Goal: Task Accomplishment & Management: Use online tool/utility

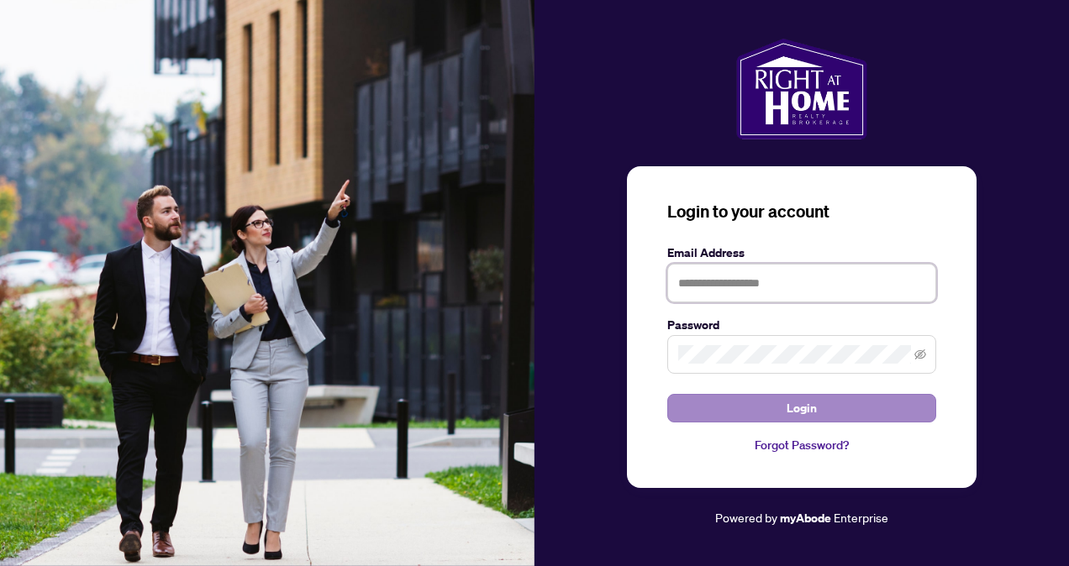
type input "**********"
click at [753, 398] on button "Login" at bounding box center [801, 408] width 269 height 29
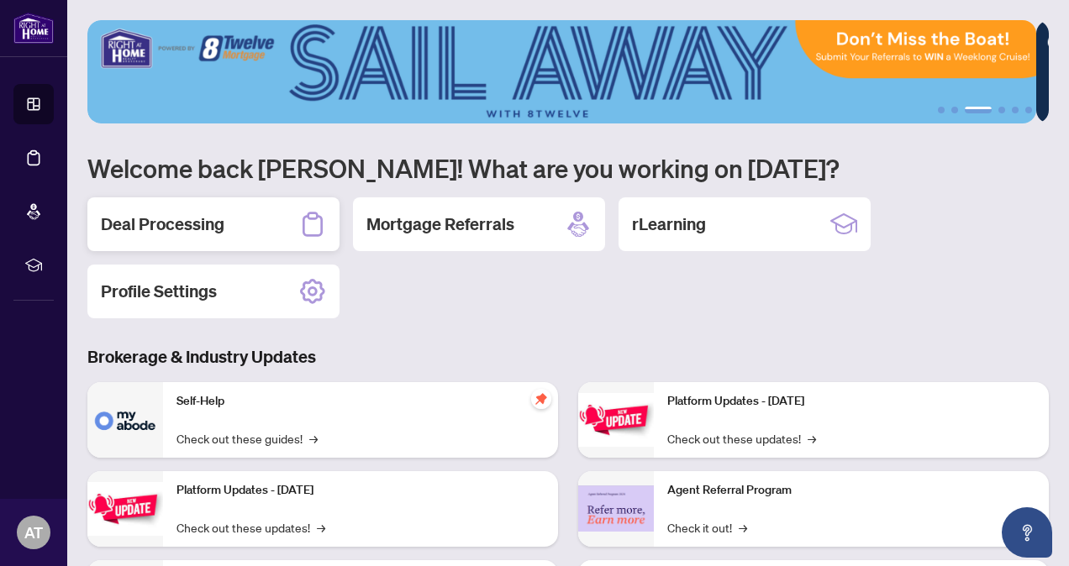
click at [136, 213] on h2 "Deal Processing" at bounding box center [163, 225] width 124 height 24
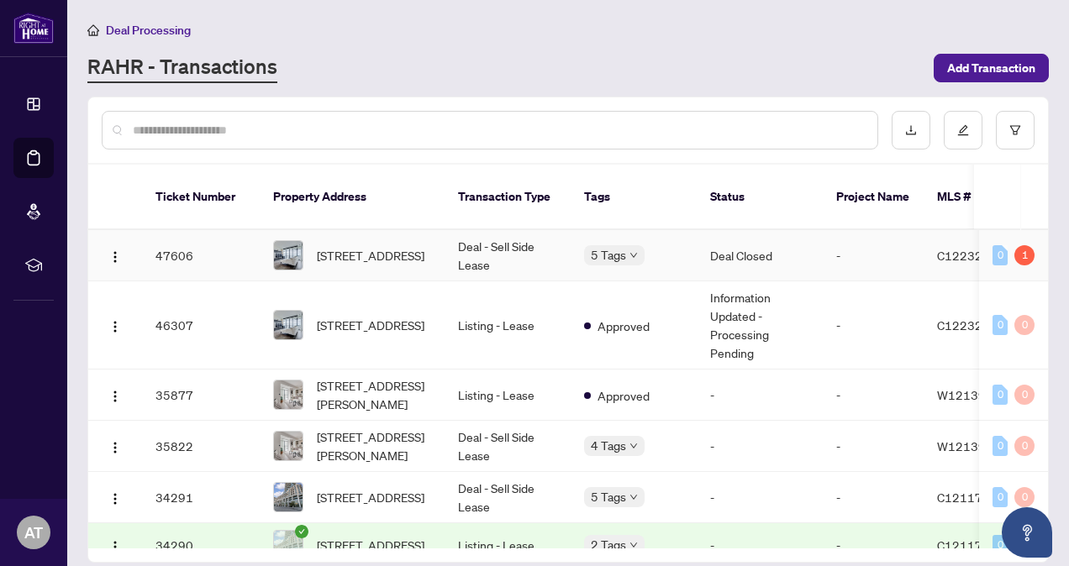
click at [517, 240] on td "Deal - Sell Side Lease" at bounding box center [508, 255] width 126 height 51
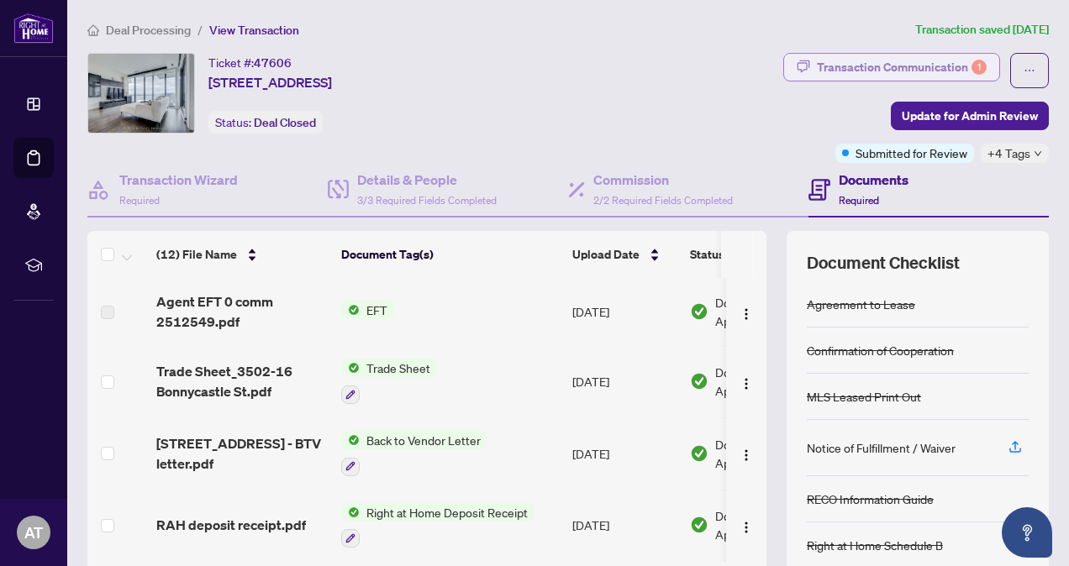
click at [912, 68] on div "Transaction Communication 1" at bounding box center [902, 67] width 170 height 27
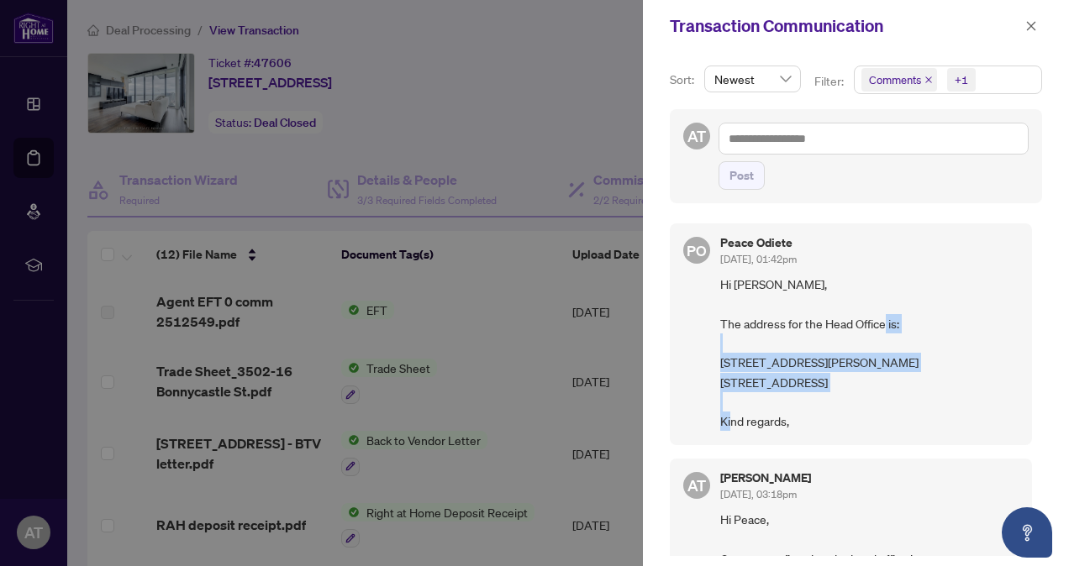
drag, startPoint x: 716, startPoint y: 363, endPoint x: 835, endPoint y: 398, distance: 124.4
click at [835, 398] on div "PO Peace Odiete [DATE], 01:42pm Hi [PERSON_NAME], The address for the Head Offi…" at bounding box center [851, 335] width 362 height 222
copy span "895 [PERSON_NAME] Rd. [STREET_ADDRESS]"
